Goal: Contribute content

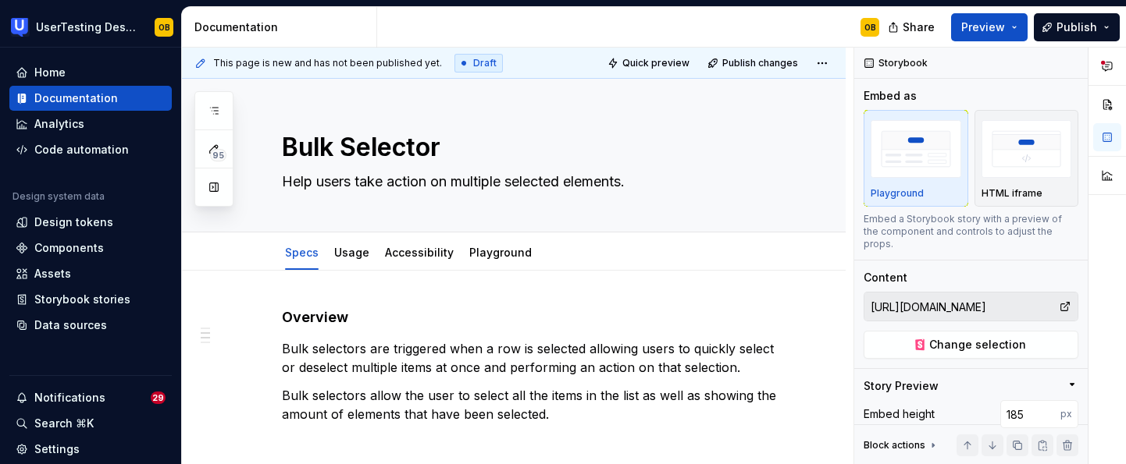
scroll to position [371, 0]
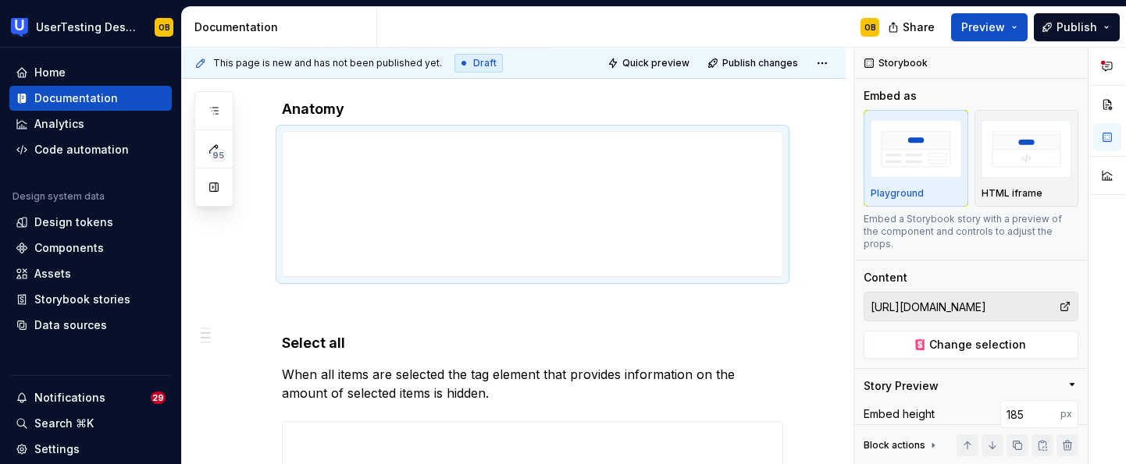
type textarea "*"
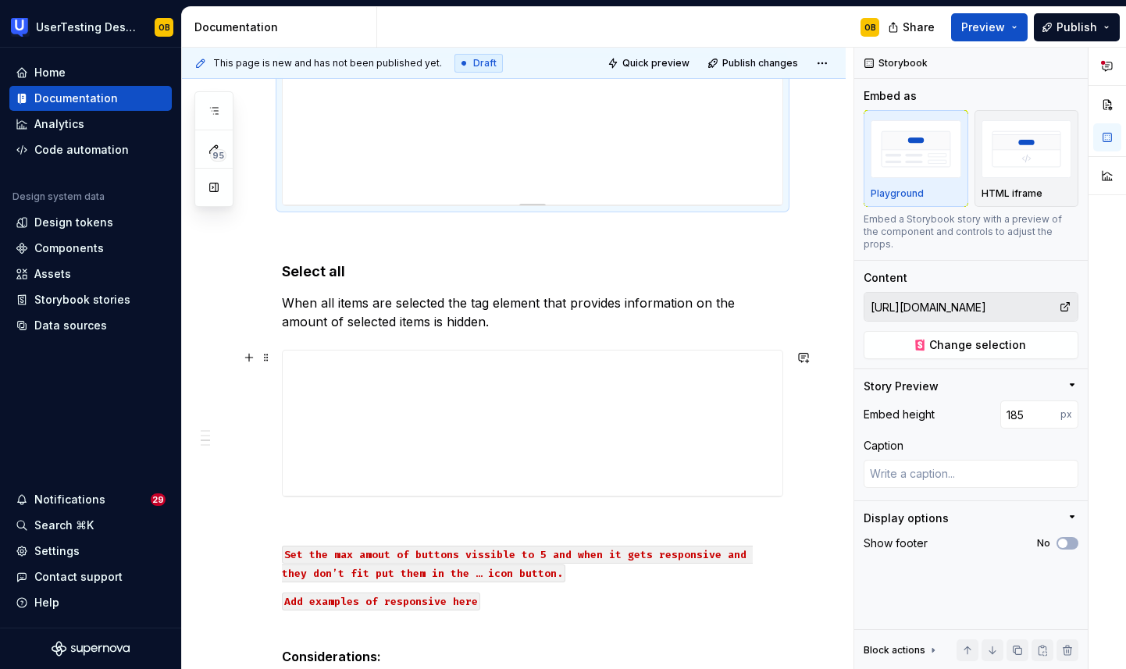
scroll to position [457, 0]
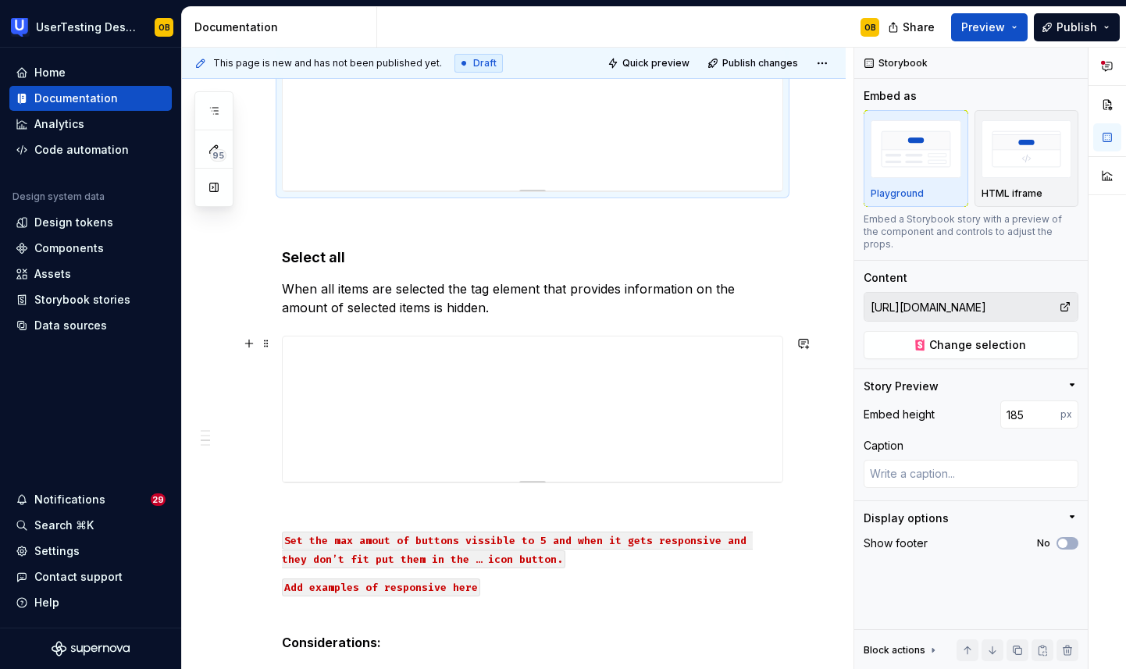
type textarea "*"
type input "[URL][DOMAIN_NAME]"
type input "186"
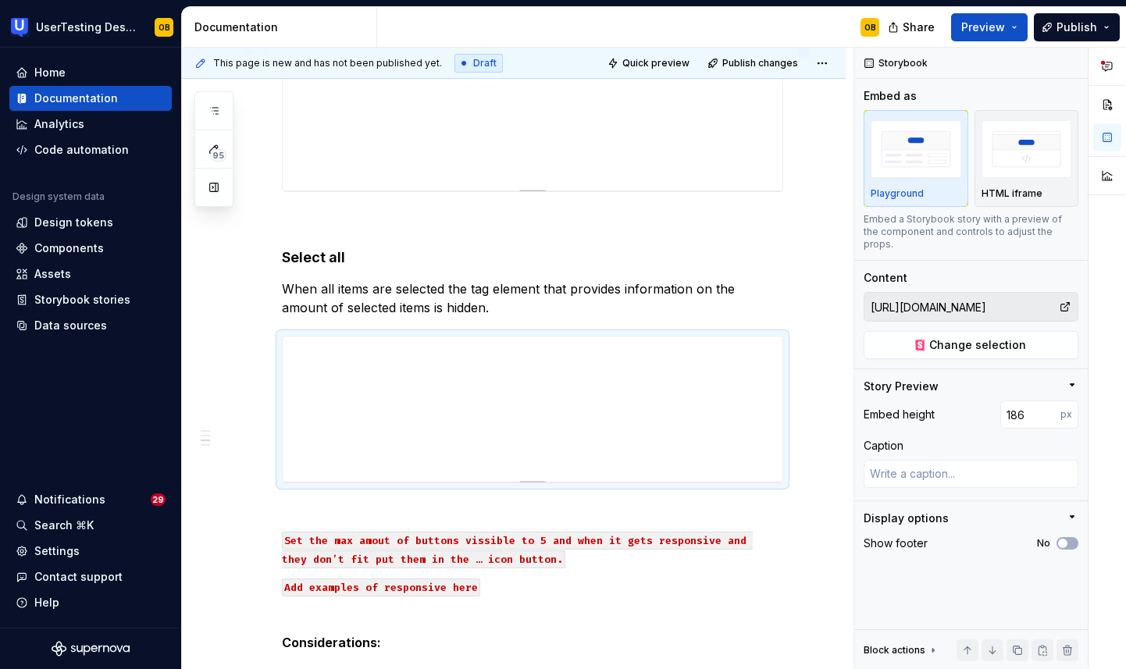
type textarea "*"
type input "[URL][DOMAIN_NAME]"
type input "185"
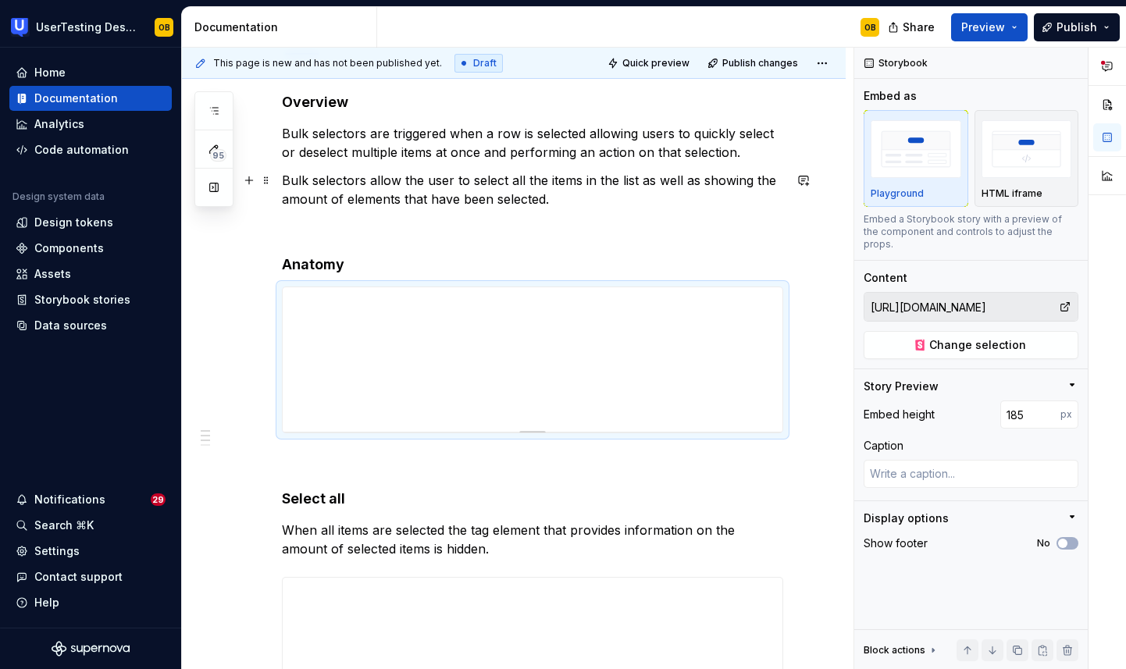
scroll to position [200, 0]
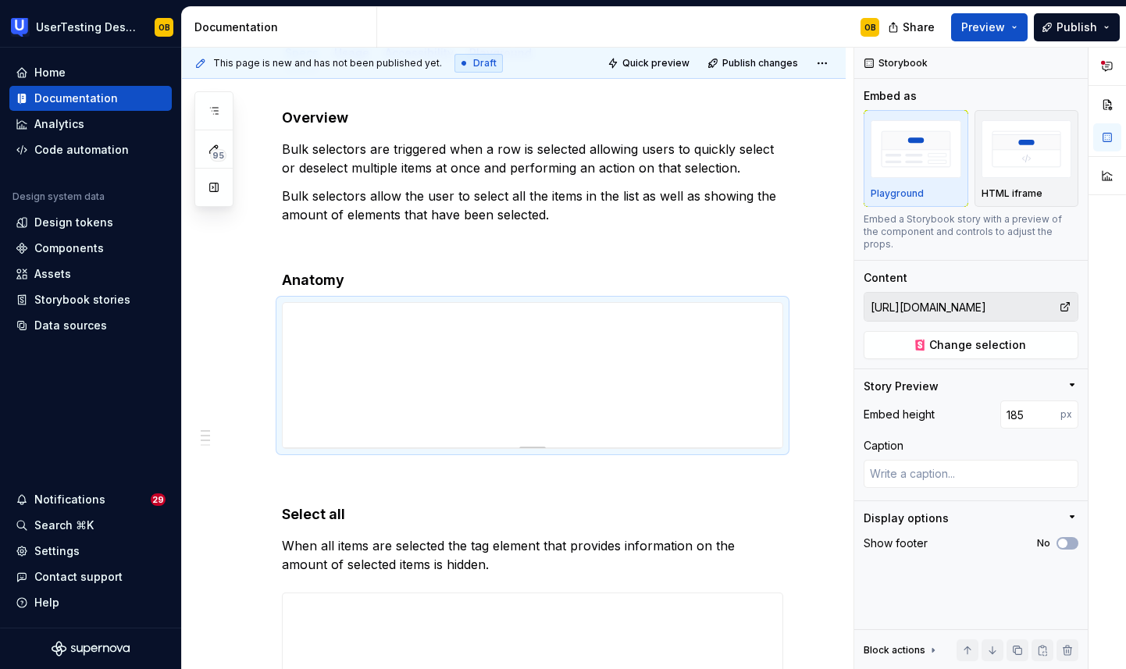
type textarea "*"
